Goal: Transaction & Acquisition: Purchase product/service

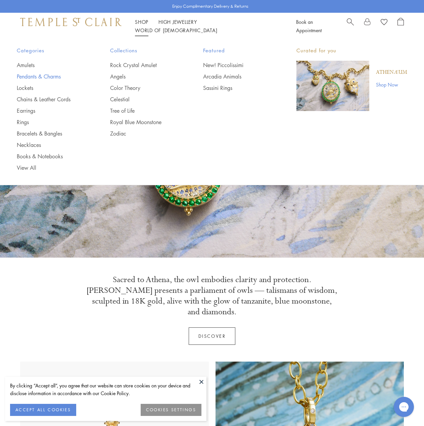
click at [37, 77] on link "Pendants & Charms" at bounding box center [50, 76] width 66 height 7
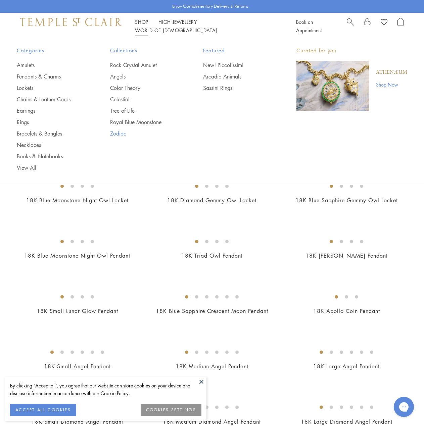
click at [118, 134] on link "Zodiac" at bounding box center [143, 133] width 66 height 7
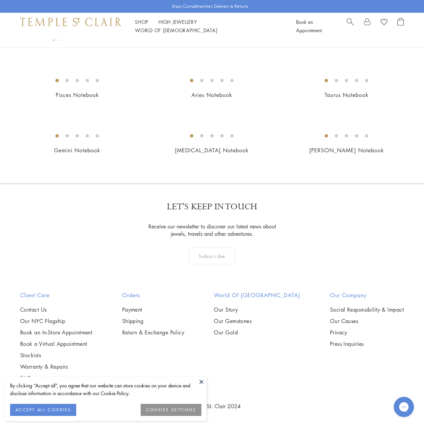
scroll to position [1006, 0]
click at [204, 381] on button at bounding box center [201, 382] width 10 height 10
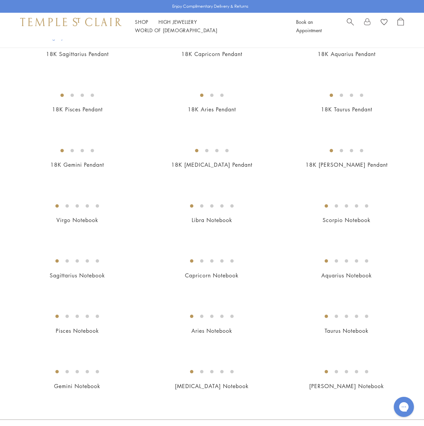
scroll to position [0, 0]
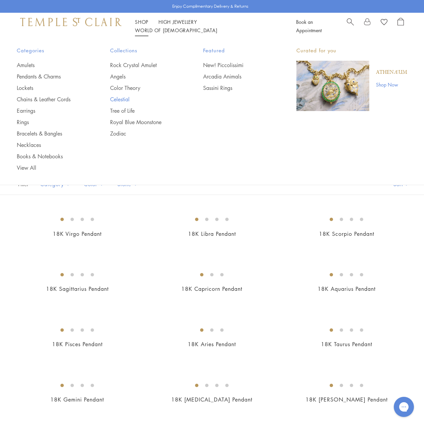
click at [119, 98] on link "Celestial" at bounding box center [143, 99] width 66 height 7
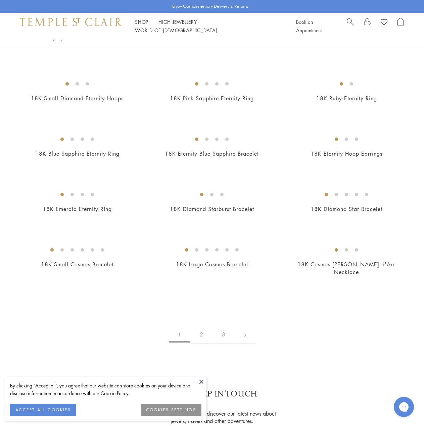
scroll to position [704, 0]
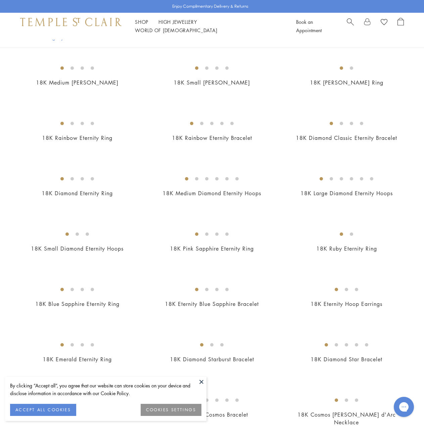
click at [0, 0] on img at bounding box center [0, 0] width 0 height 0
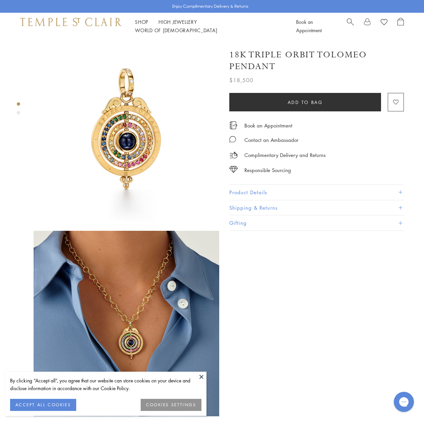
scroll to position [101, 0]
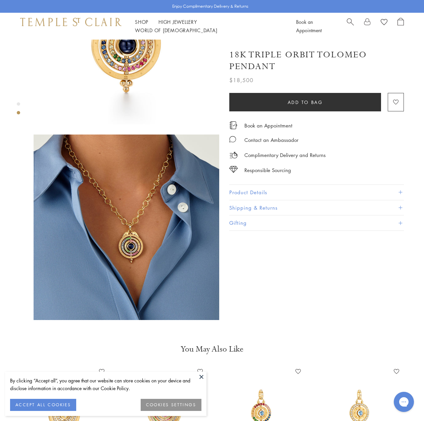
click at [162, 242] on img at bounding box center [126, 226] width 185 height 185
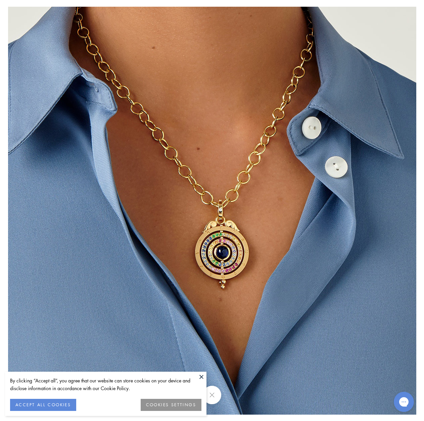
click at [199, 373] on button at bounding box center [201, 377] width 10 height 10
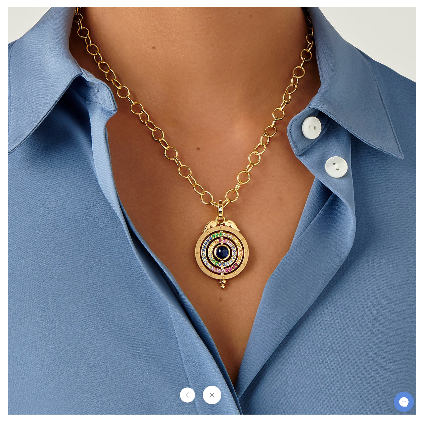
click at [212, 392] on button at bounding box center [212, 395] width 18 height 18
